Goal: Task Accomplishment & Management: Use online tool/utility

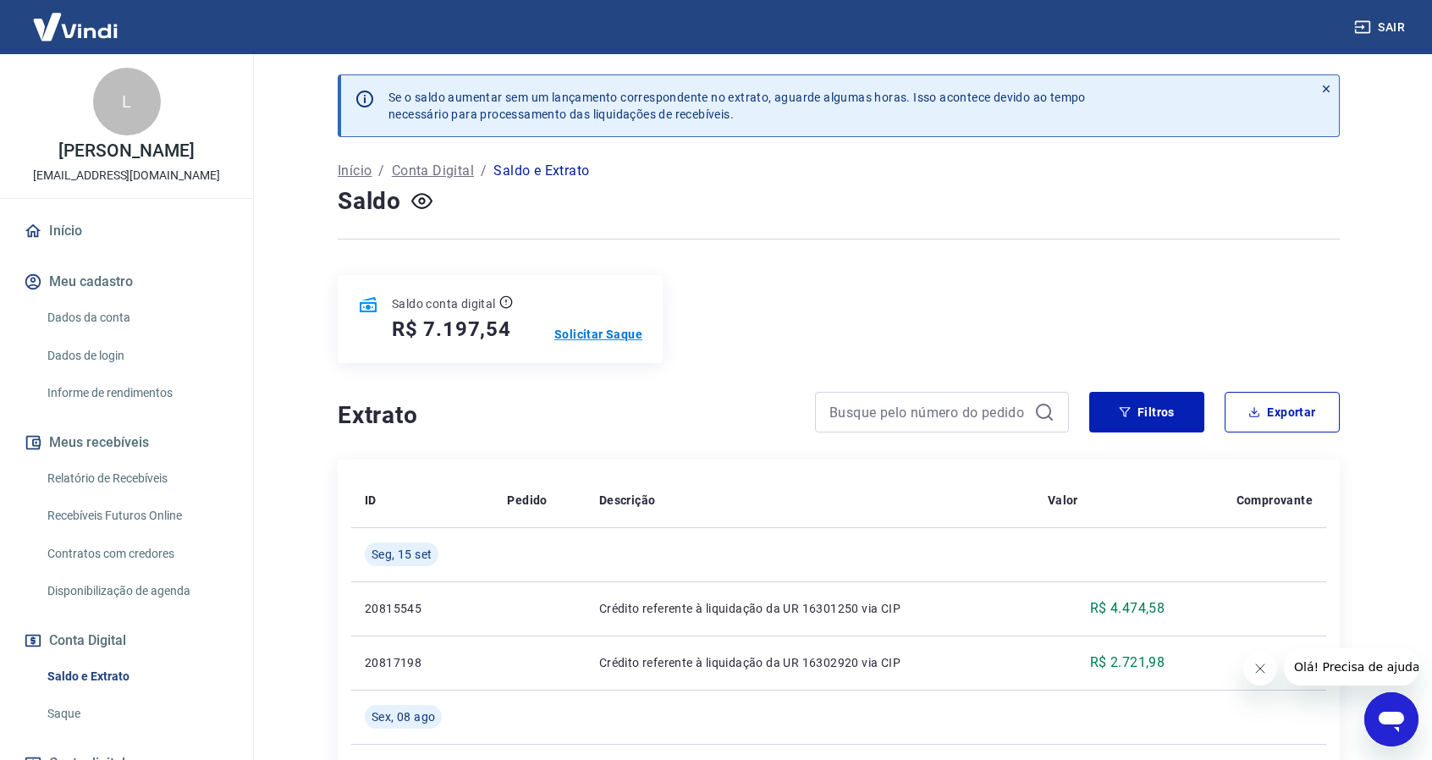
click at [582, 334] on p "Solicitar Saque" at bounding box center [598, 334] width 88 height 17
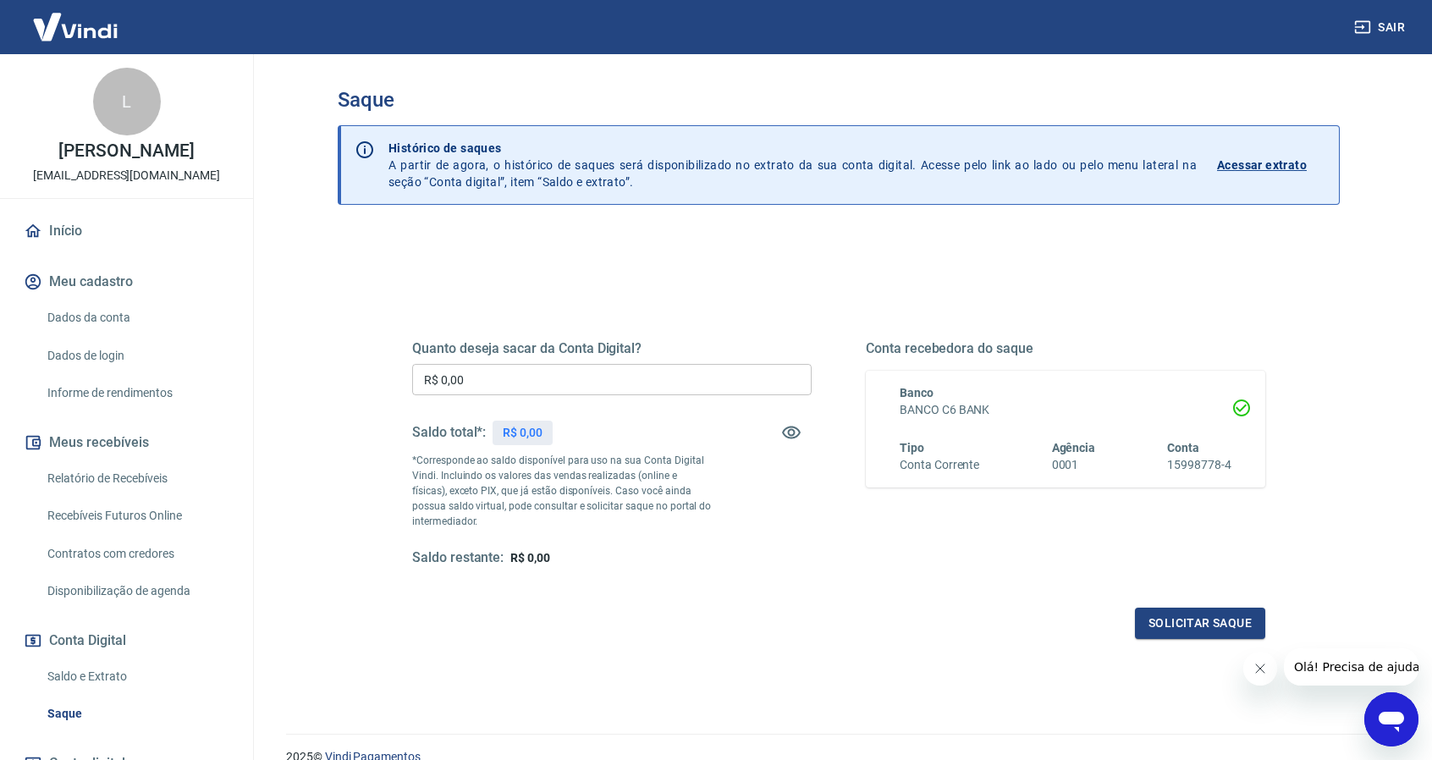
click at [626, 378] on input "R$ 0,00" at bounding box center [611, 379] width 399 height 31
click at [1266, 616] on div "Quanto deseja sacar da Conta Digital? R$ 7.100,00 ​ Saldo total*: R$ 7.197,54 *…" at bounding box center [839, 463] width 894 height 394
click at [552, 371] on input "R$ 7.100,00" at bounding box center [611, 379] width 399 height 31
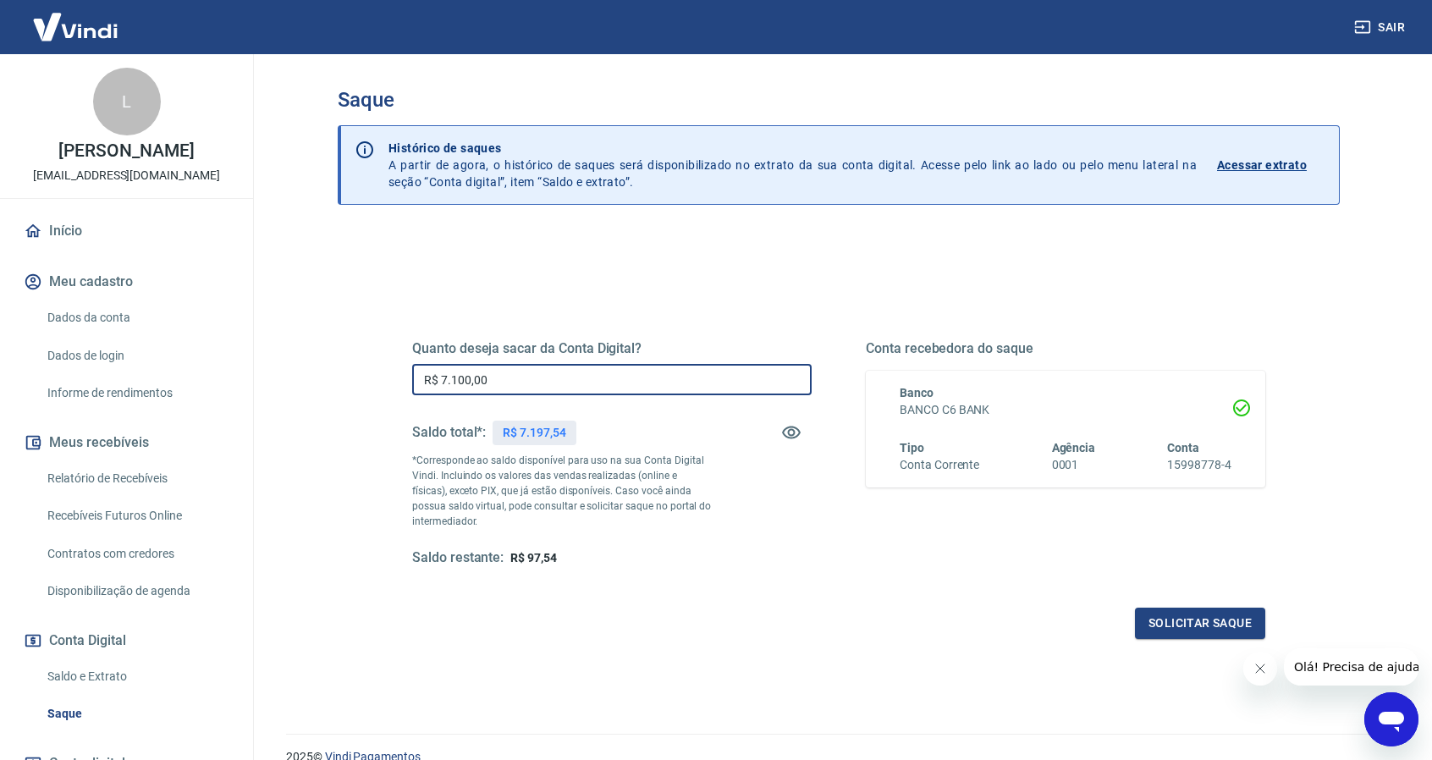
click at [552, 371] on input "R$ 7.100,00" at bounding box center [611, 379] width 399 height 31
type input "R$ 7.197,54"
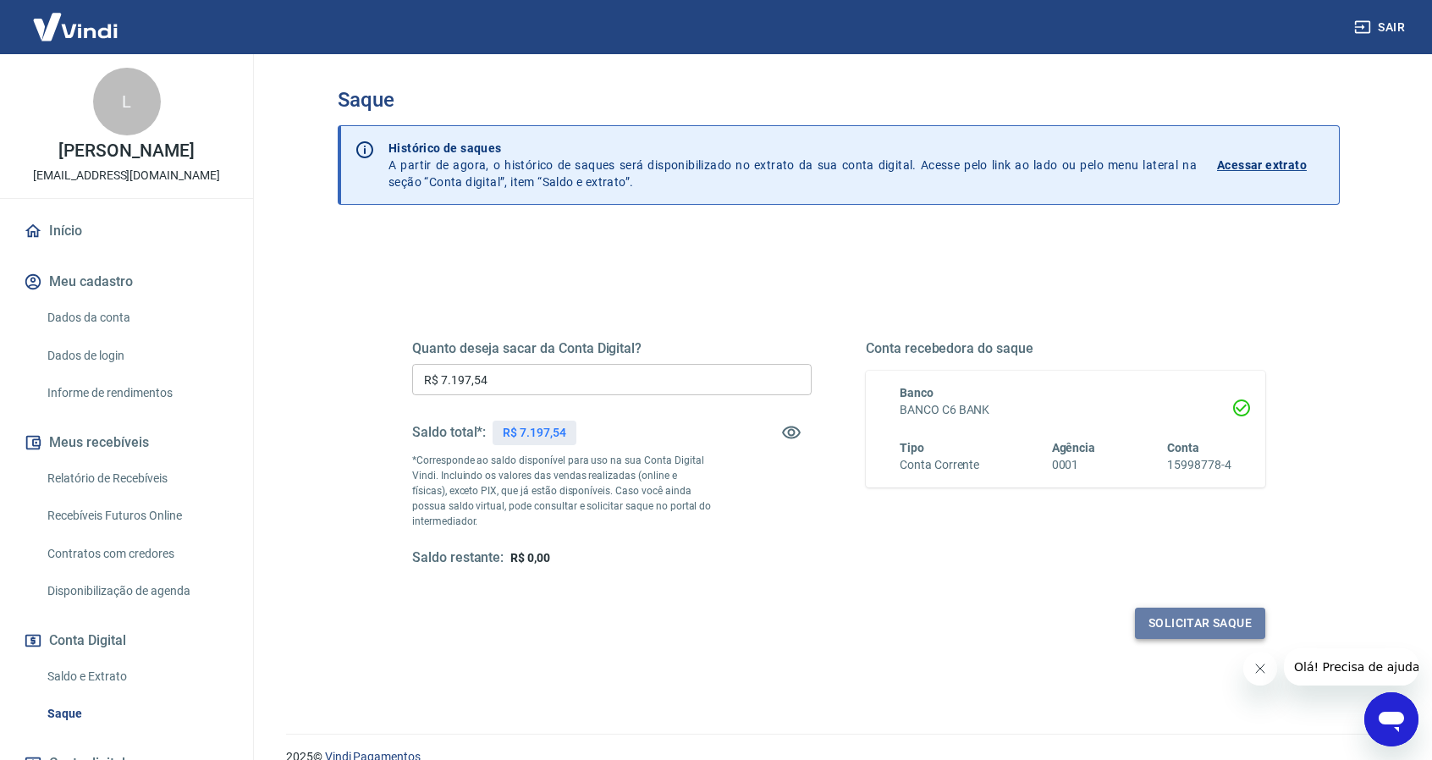
click at [1227, 614] on button "Solicitar saque" at bounding box center [1200, 623] width 130 height 31
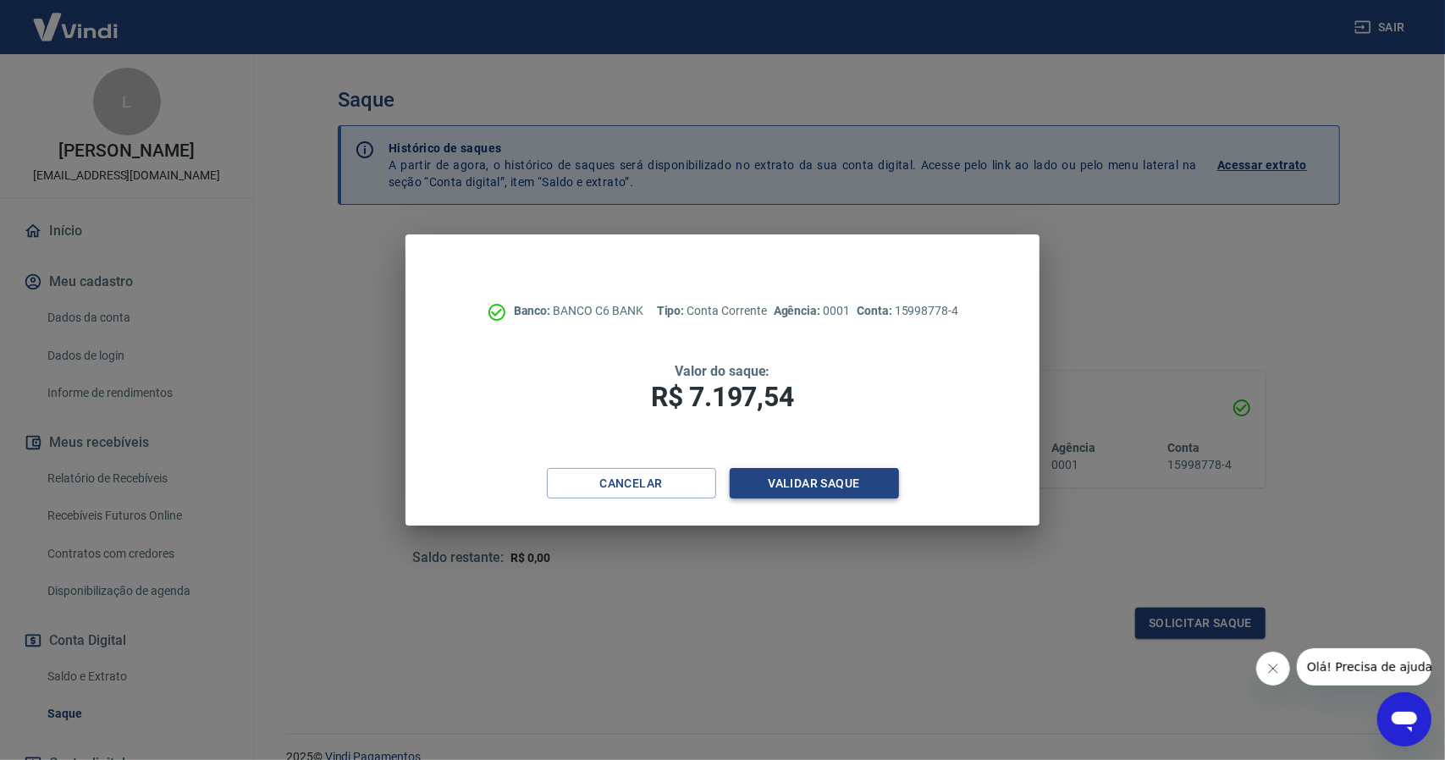
click at [822, 483] on button "Validar saque" at bounding box center [814, 483] width 169 height 31
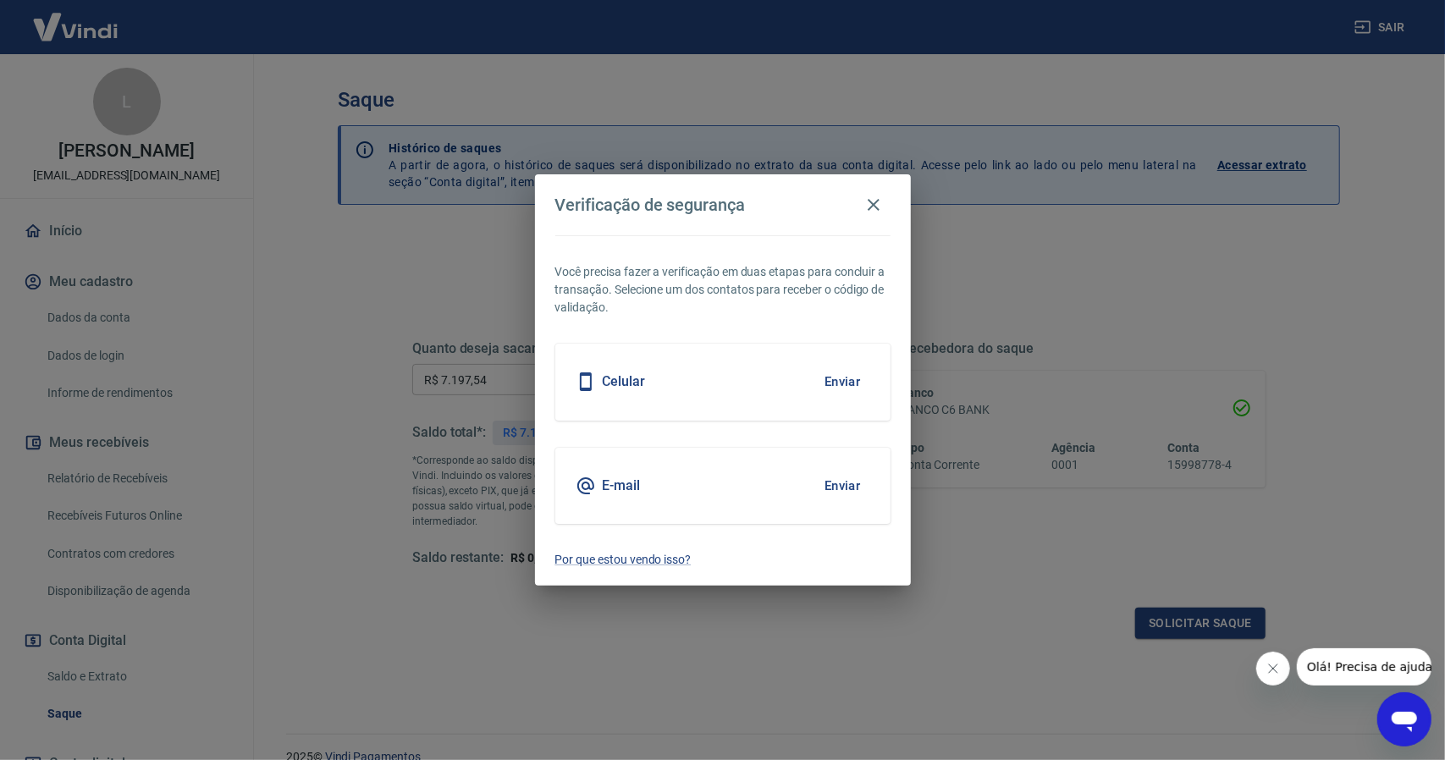
click at [829, 382] on button "Enviar" at bounding box center [842, 382] width 55 height 36
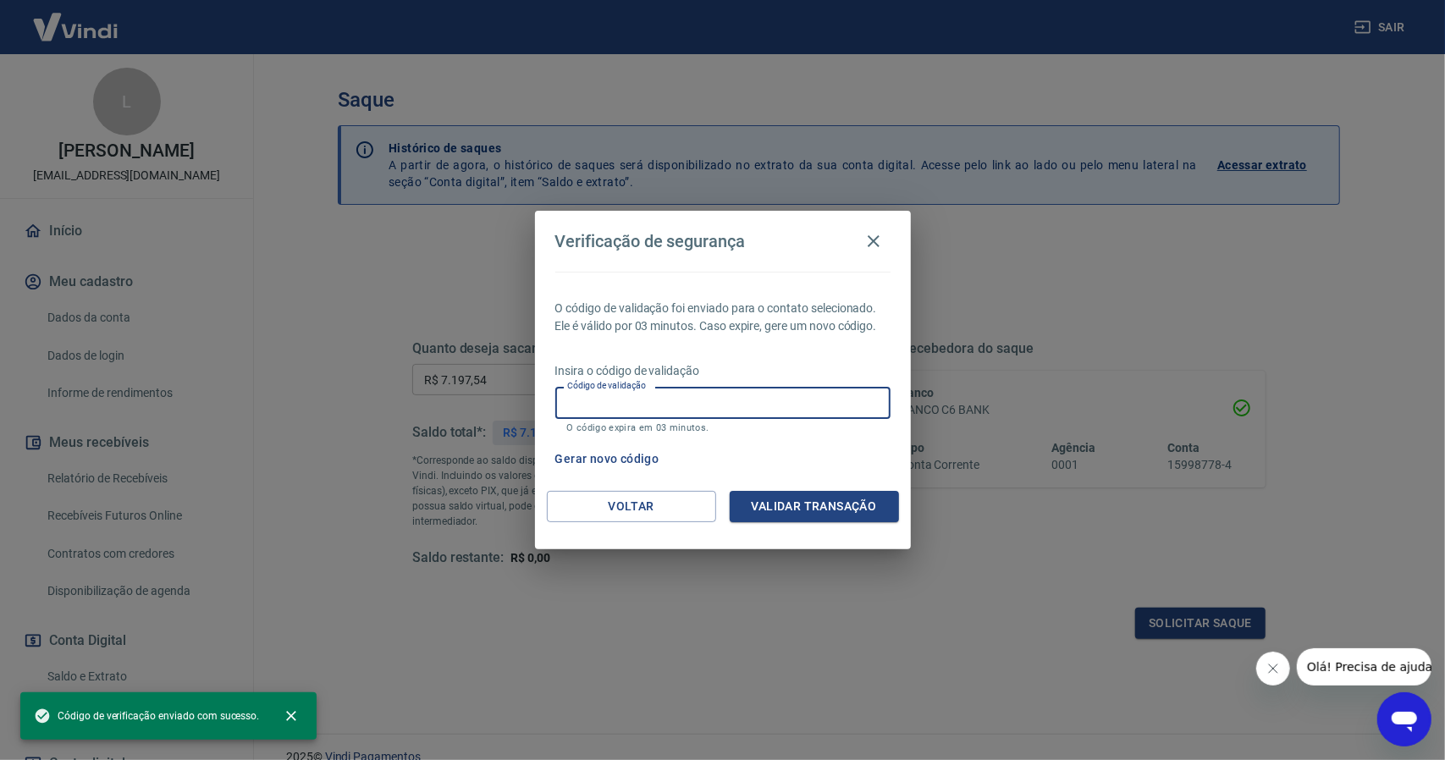
click at [697, 399] on input "Código de validação" at bounding box center [722, 402] width 335 height 31
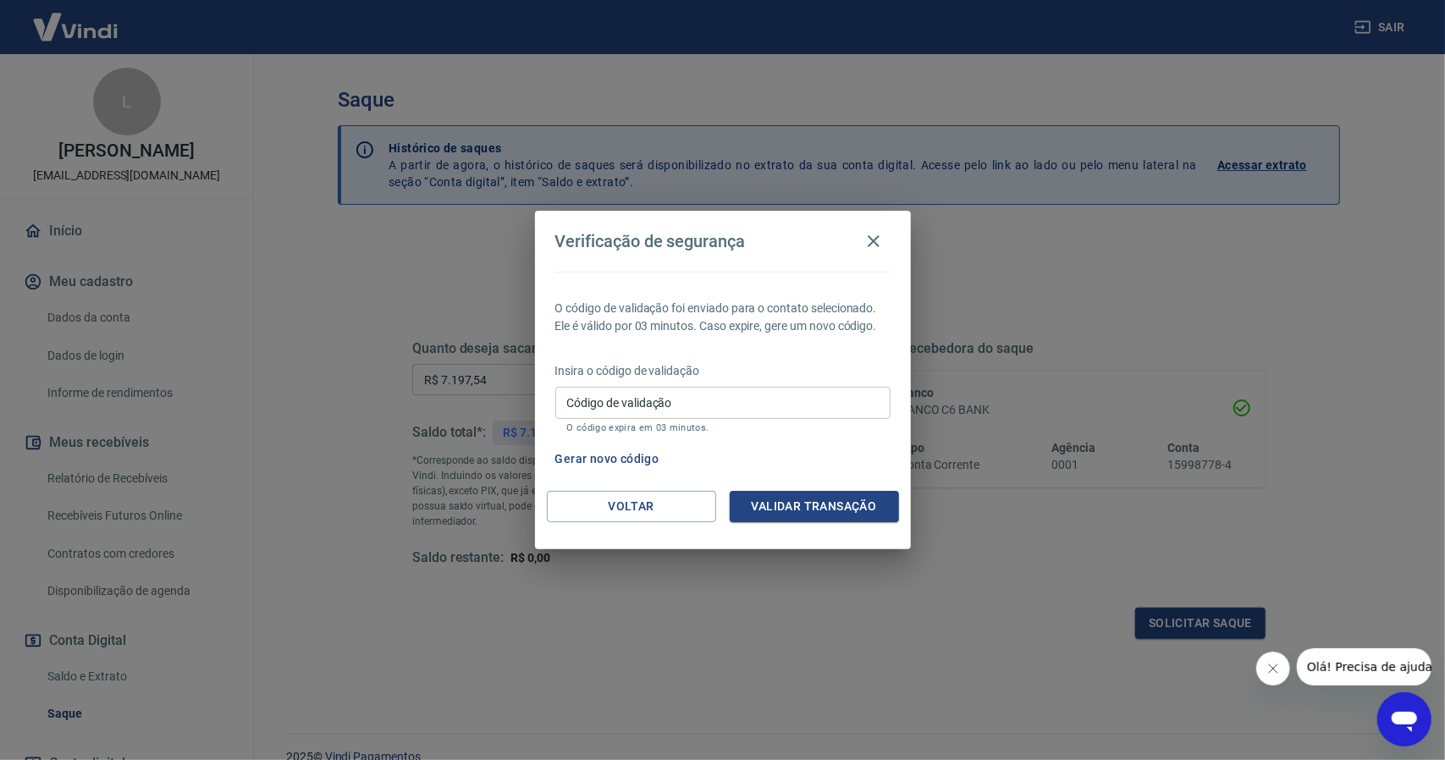
click at [697, 351] on div "O código de validação foi enviado para o contato selecionado. Ele é válido por …" at bounding box center [723, 381] width 376 height 219
click at [648, 404] on input "Código de validação" at bounding box center [722, 402] width 335 height 31
click at [638, 352] on div "O código de validação foi enviado para o contato selecionado. Ele é válido por …" at bounding box center [723, 381] width 376 height 219
click at [620, 395] on input "Código de validação" at bounding box center [722, 402] width 335 height 31
click at [582, 444] on button "Gerar novo código" at bounding box center [607, 459] width 118 height 31
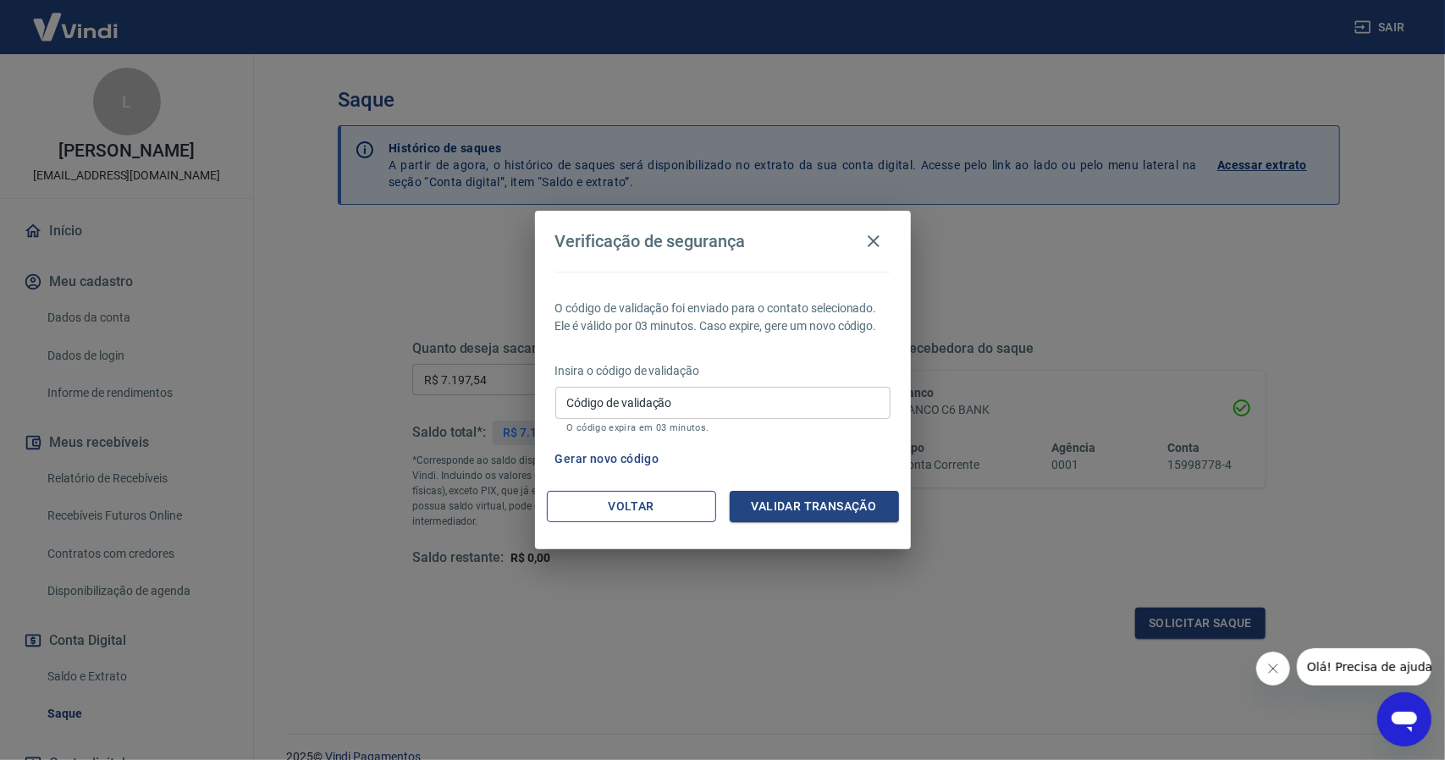
click at [632, 514] on button "Voltar" at bounding box center [631, 506] width 169 height 31
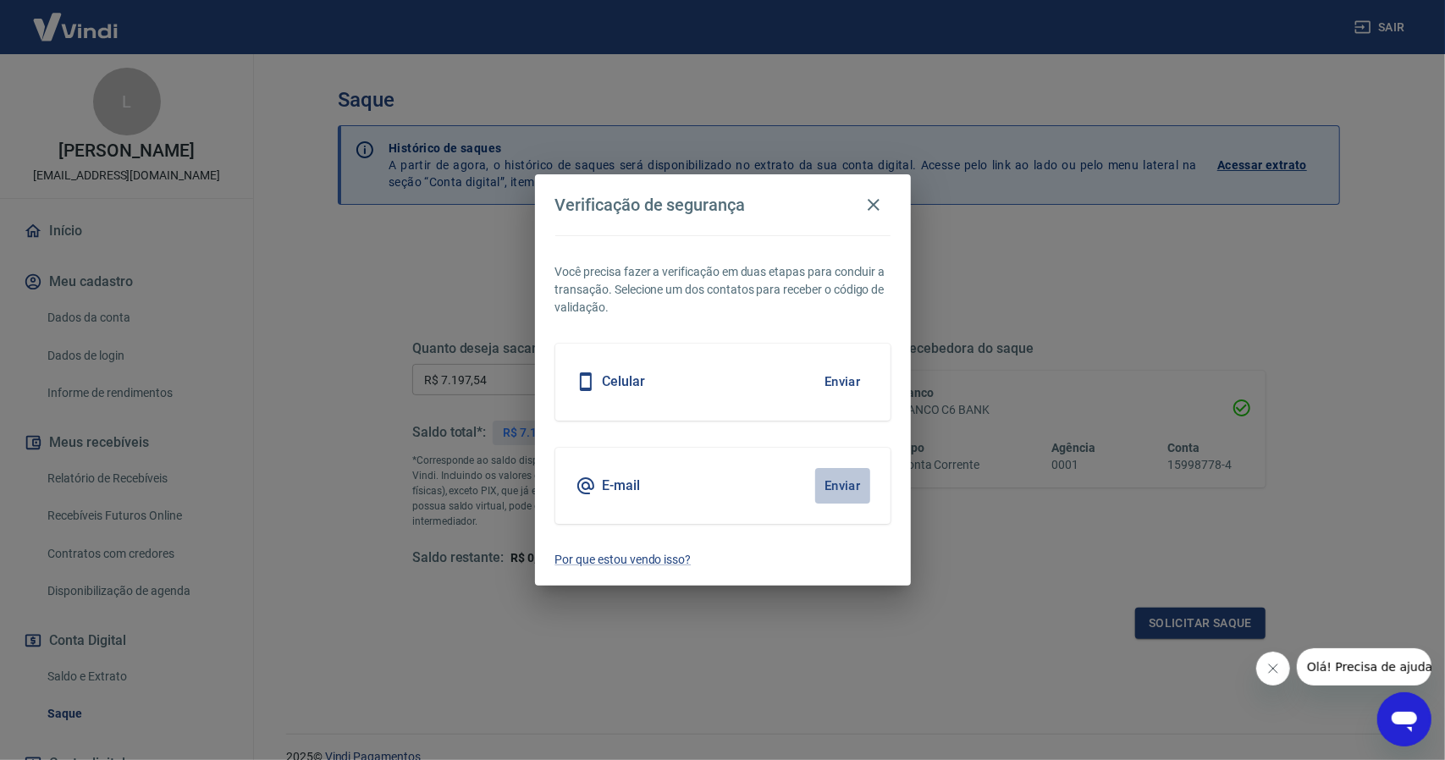
click at [835, 483] on button "Enviar" at bounding box center [842, 486] width 55 height 36
click at [846, 483] on button "Enviar" at bounding box center [842, 486] width 55 height 36
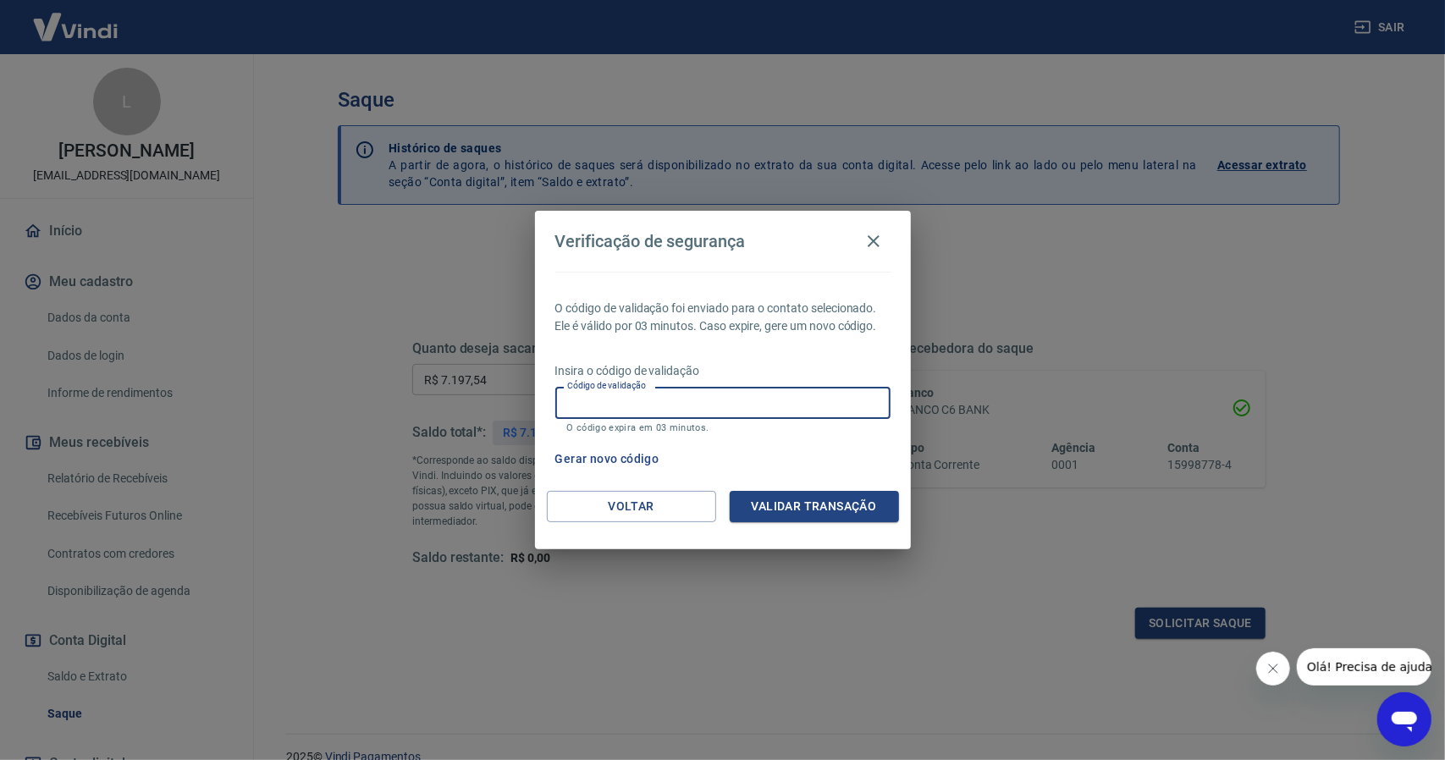
click at [581, 403] on input "Código de validação" at bounding box center [722, 402] width 335 height 31
type input "817504"
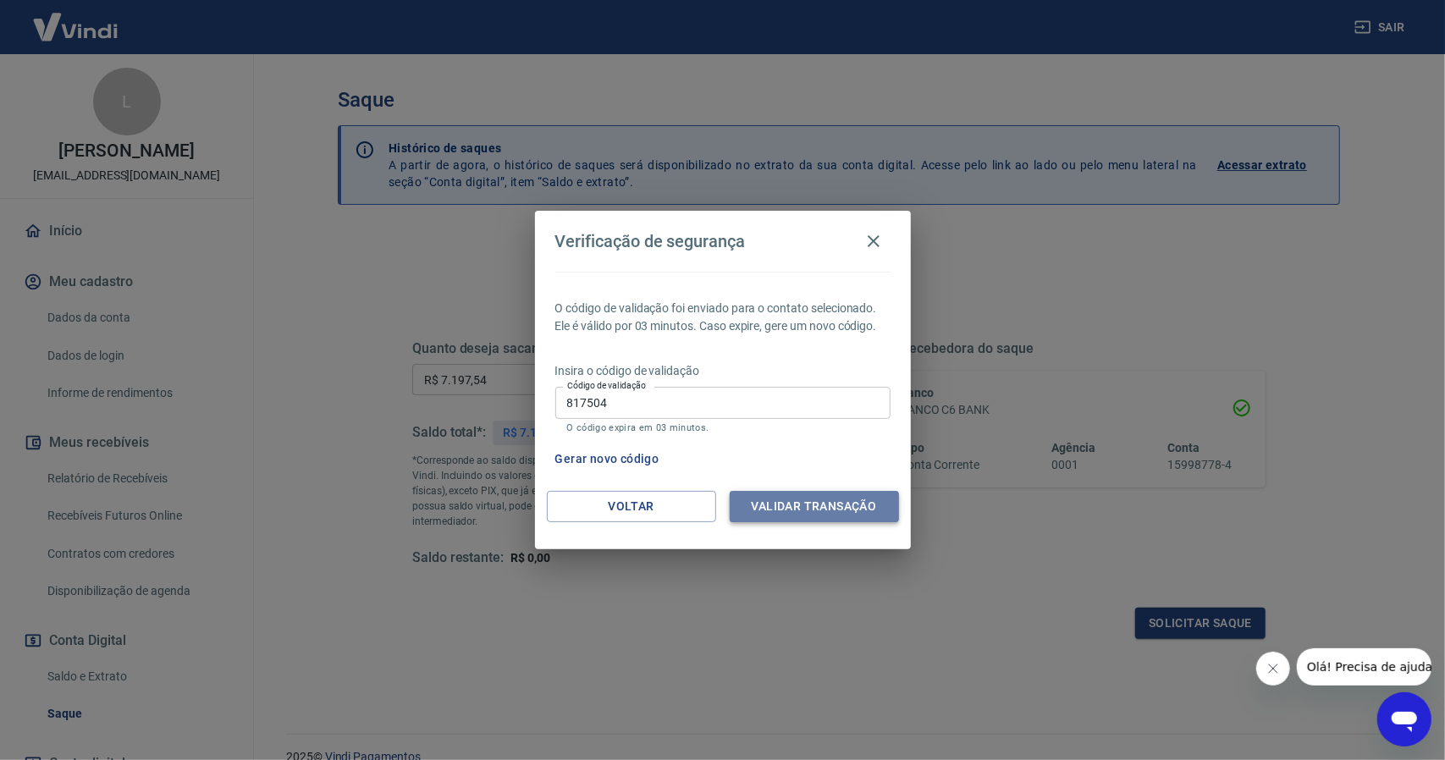
click at [775, 514] on button "Validar transação" at bounding box center [814, 506] width 169 height 31
